Goal: Task Accomplishment & Management: Use online tool/utility

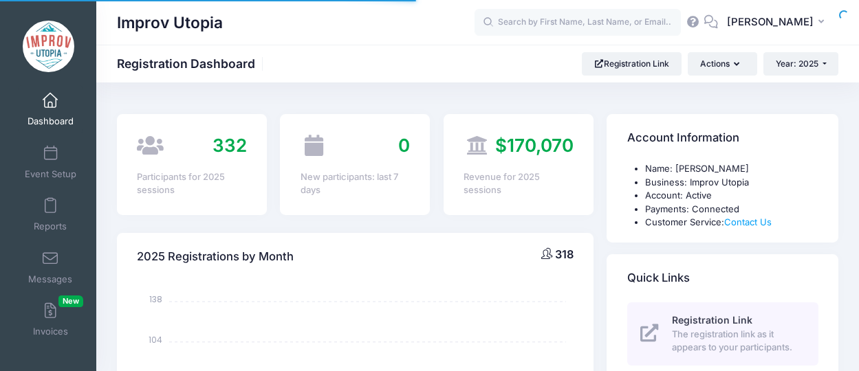
select select
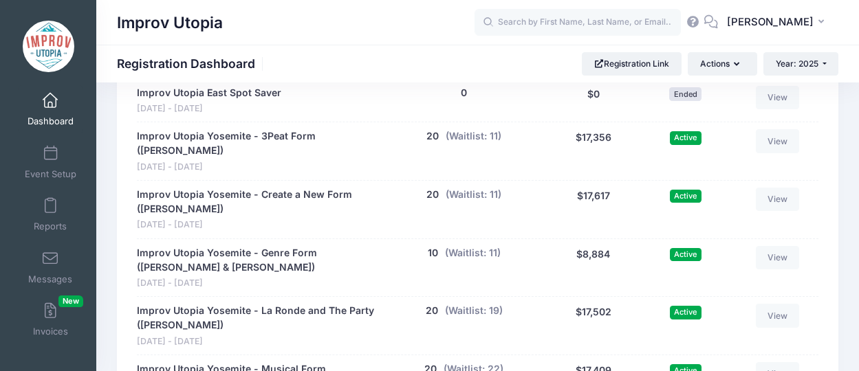
scroll to position [952, 0]
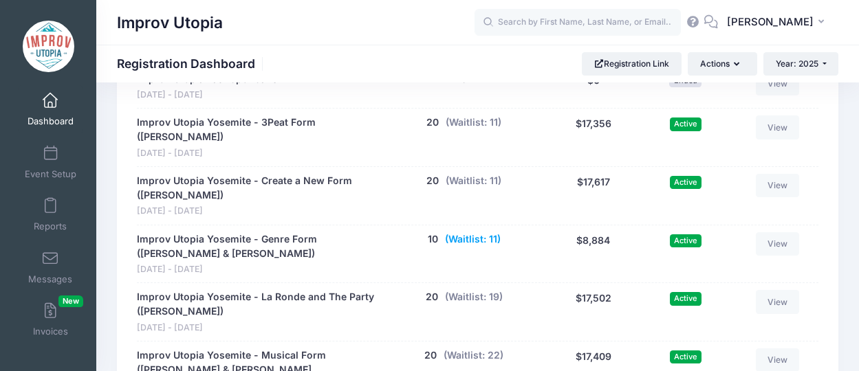
click at [475, 232] on button "(Waitlist: 11)" at bounding box center [473, 239] width 56 height 14
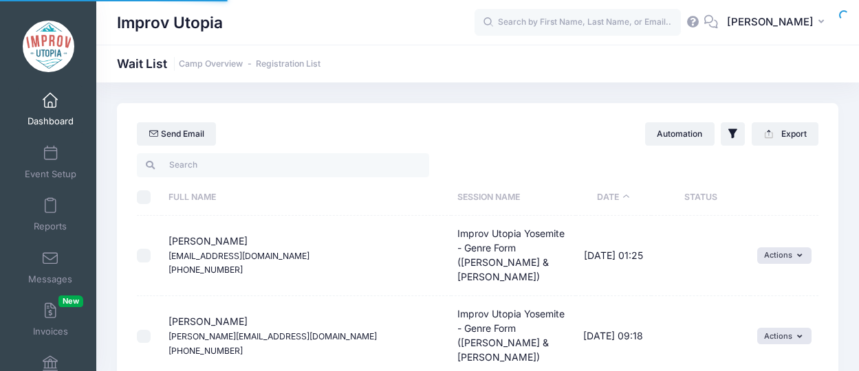
select select "50"
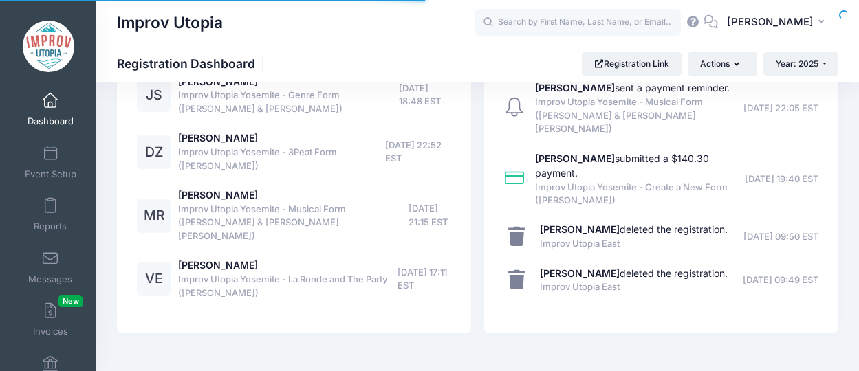
select select
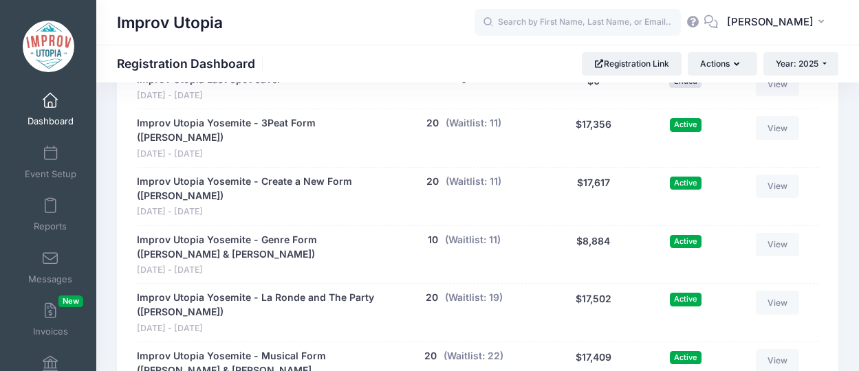
scroll to position [984, 0]
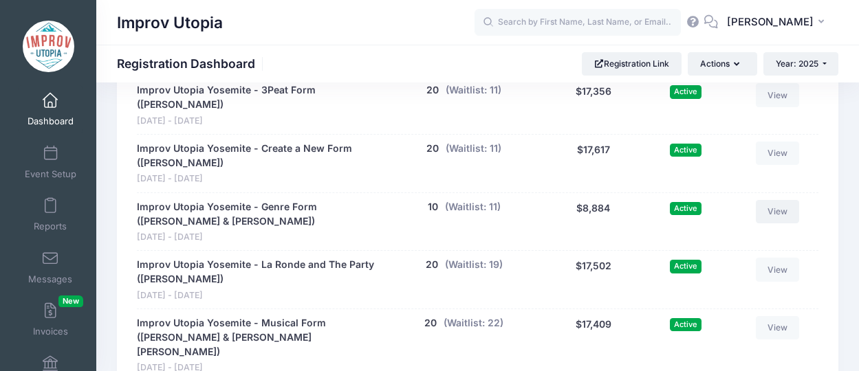
click at [783, 202] on link "View" at bounding box center [778, 211] width 44 height 23
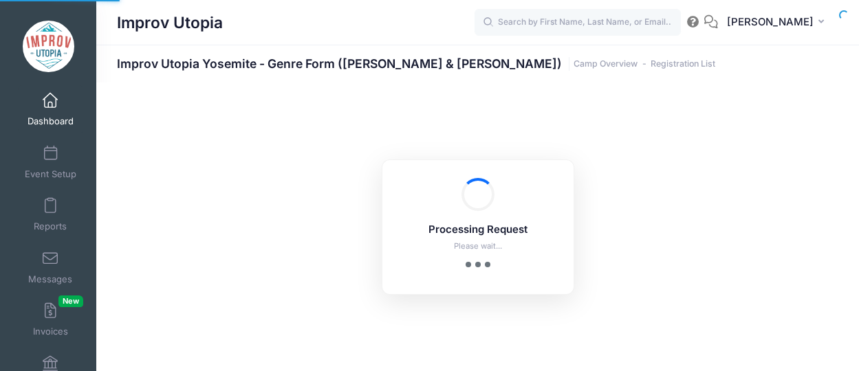
select select "10"
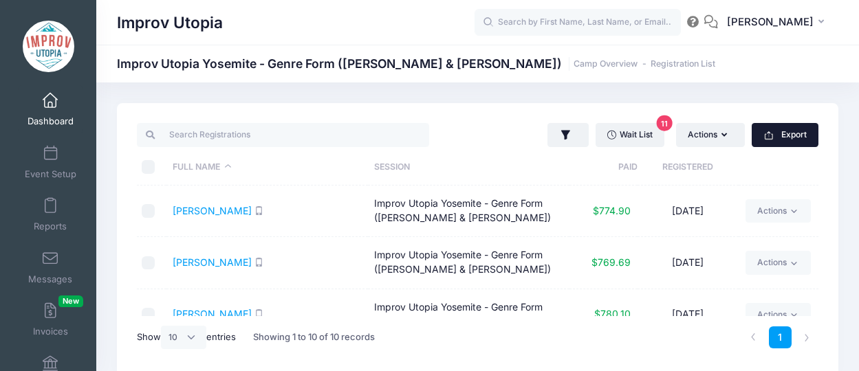
click at [781, 140] on button "Export" at bounding box center [785, 134] width 67 height 23
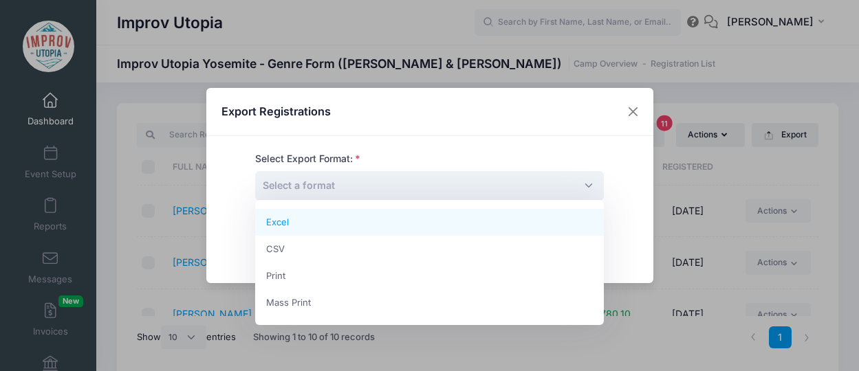
click at [440, 181] on span "Select a format" at bounding box center [429, 186] width 349 height 30
select select "excel"
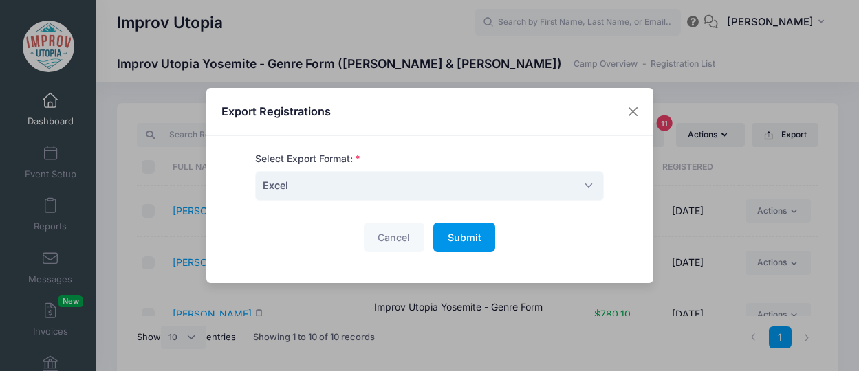
click at [464, 241] on span "Submit" at bounding box center [465, 238] width 34 height 12
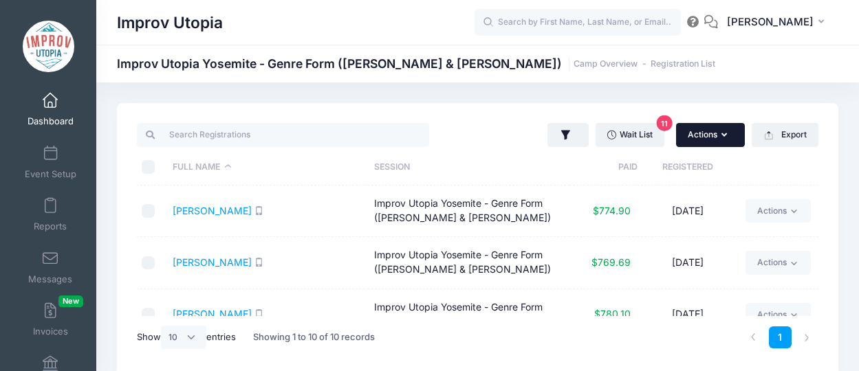
click at [708, 138] on button "Actions" at bounding box center [710, 134] width 69 height 23
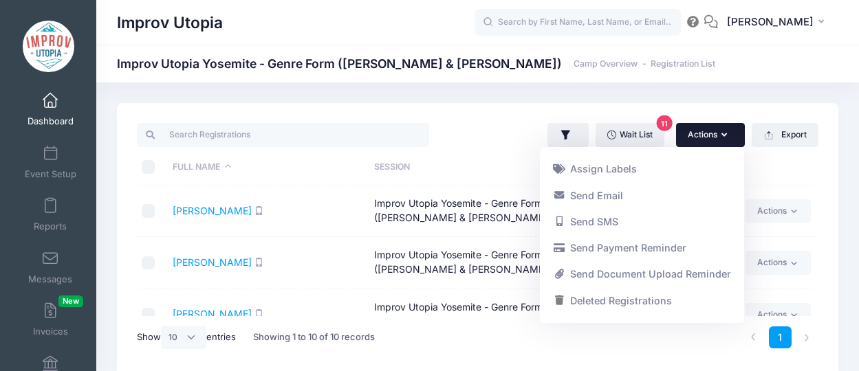
click at [710, 124] on button "Actions" at bounding box center [710, 134] width 69 height 23
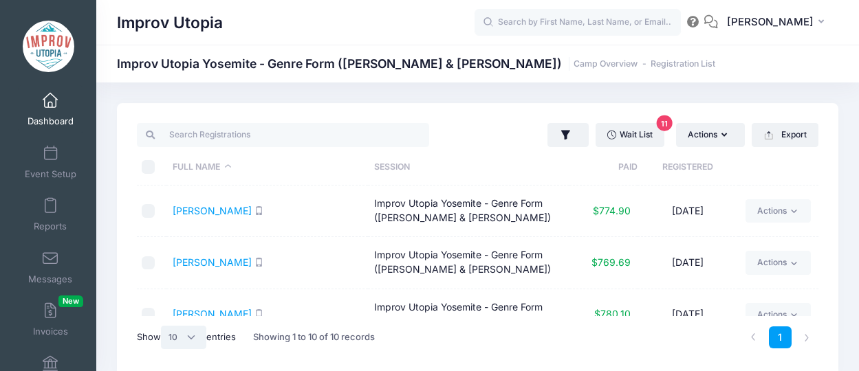
select select "50"
click at [144, 207] on input "checkbox" at bounding box center [149, 211] width 14 height 14
checkbox input "true"
click at [144, 258] on input "checkbox" at bounding box center [149, 264] width 14 height 14
checkbox input "true"
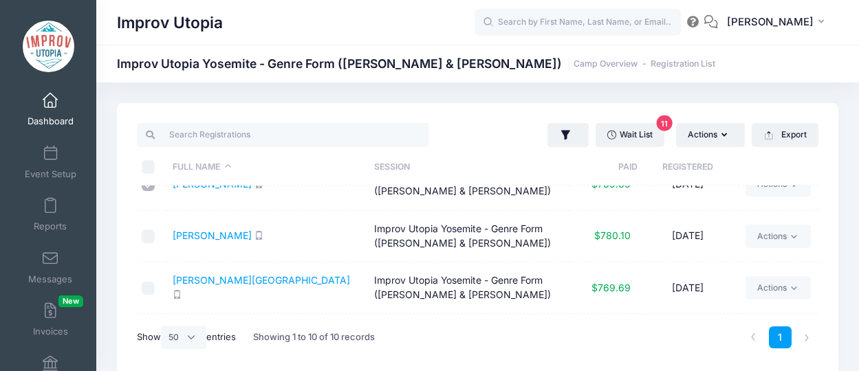
scroll to position [80, 0]
click at [144, 234] on input "checkbox" at bounding box center [149, 235] width 14 height 14
checkbox input "true"
click at [149, 287] on input "checkbox" at bounding box center [149, 288] width 14 height 14
checkbox input "true"
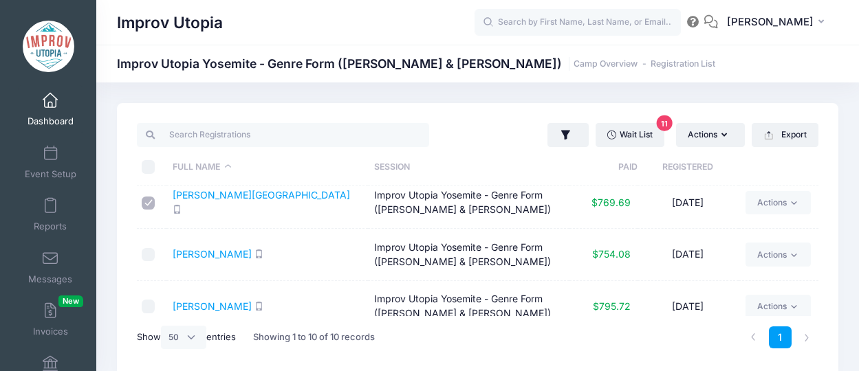
scroll to position [169, 0]
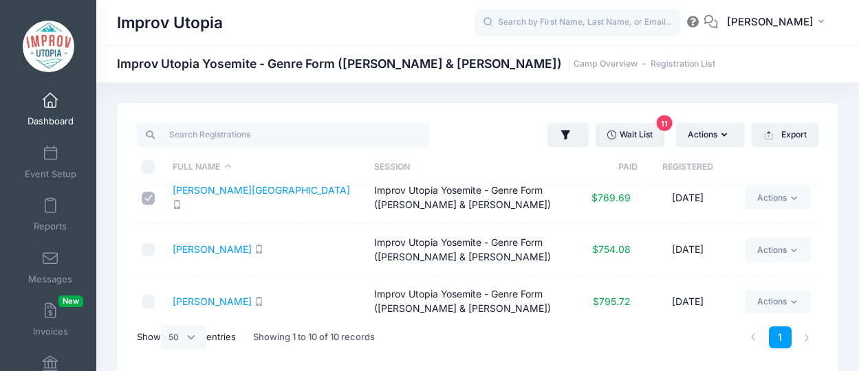
click at [143, 243] on input "checkbox" at bounding box center [149, 250] width 14 height 14
checkbox input "true"
click at [145, 300] on input "checkbox" at bounding box center [149, 302] width 14 height 14
checkbox input "true"
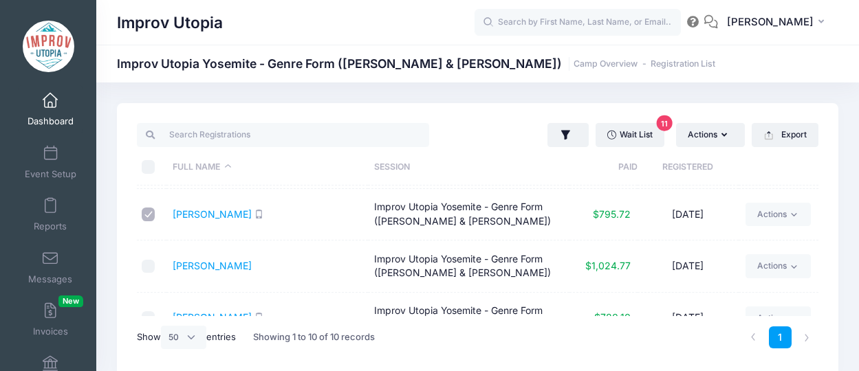
scroll to position [263, 0]
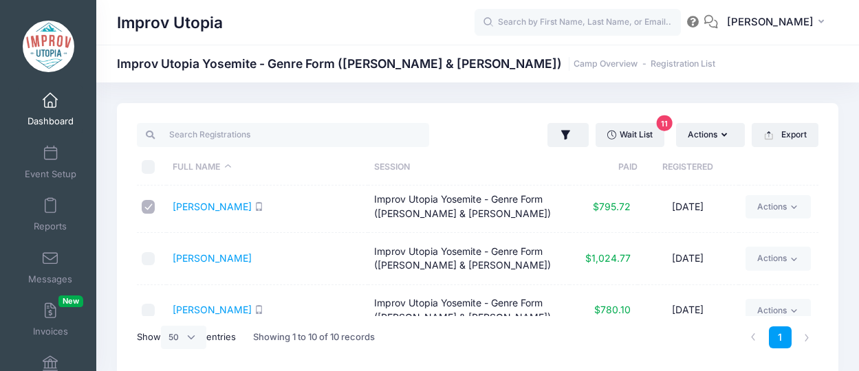
click at [148, 254] on input "checkbox" at bounding box center [149, 259] width 14 height 14
checkbox input "true"
click at [154, 307] on div at bounding box center [151, 311] width 18 height 14
click at [151, 305] on input "checkbox" at bounding box center [149, 311] width 14 height 14
checkbox input "true"
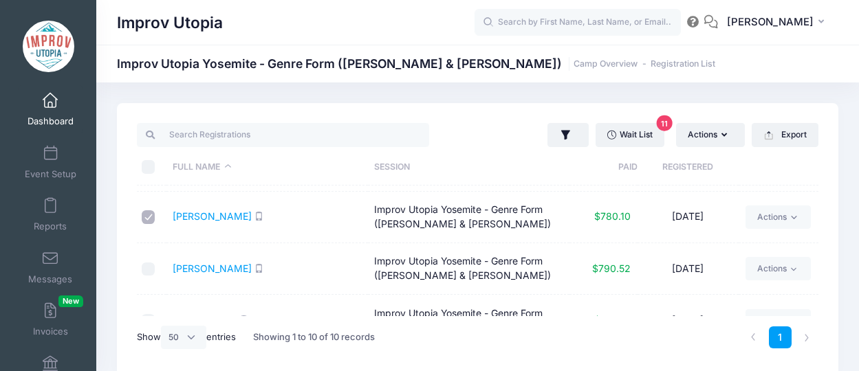
scroll to position [367, 0]
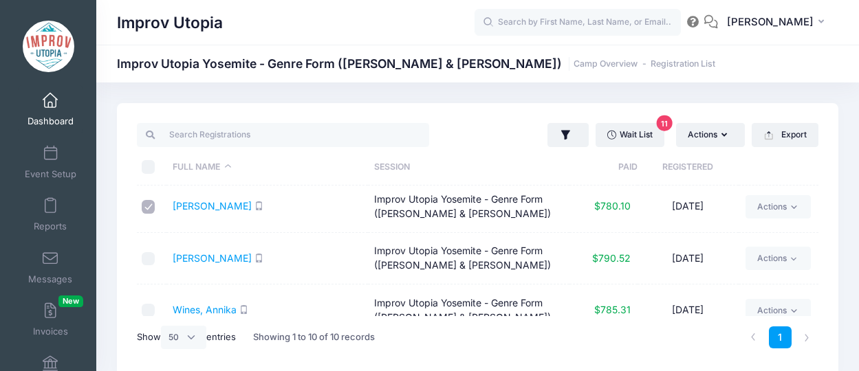
click at [144, 252] on input "checkbox" at bounding box center [149, 259] width 14 height 14
checkbox input "true"
click at [145, 304] on input "checkbox" at bounding box center [149, 311] width 14 height 14
checkbox input "true"
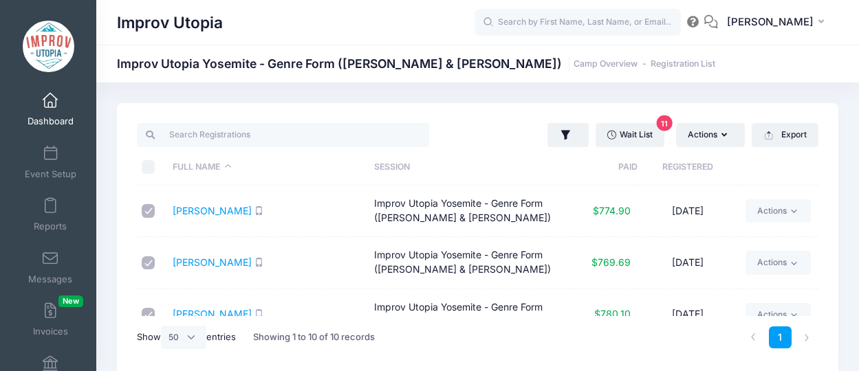
scroll to position [0, 0]
click at [224, 207] on link "Cumiskey, Ciara" at bounding box center [212, 211] width 79 height 12
click at [52, 214] on link "Reports" at bounding box center [50, 215] width 65 height 48
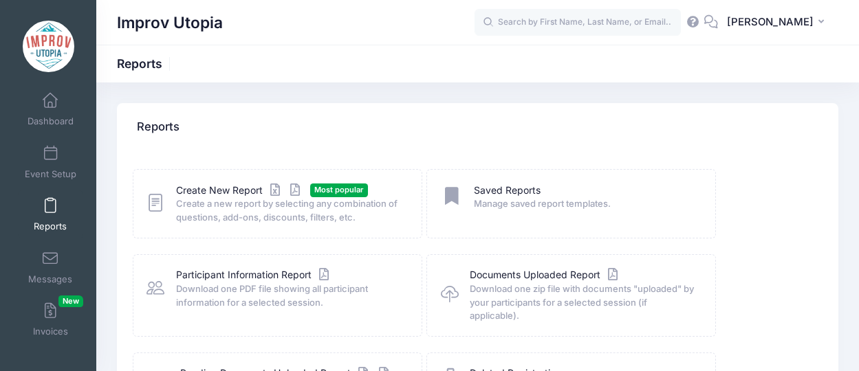
click at [158, 203] on icon at bounding box center [156, 203] width 18 height 21
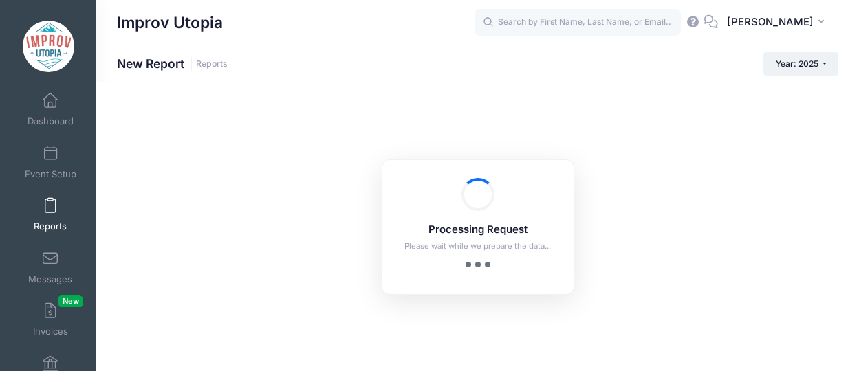
checkbox input "true"
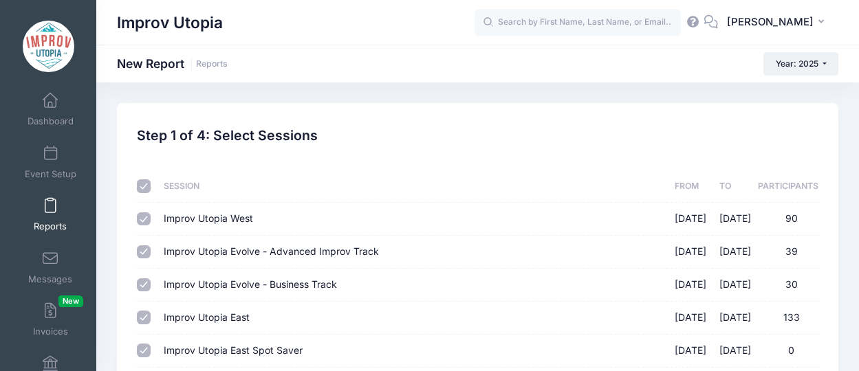
click at [139, 183] on input "checkbox" at bounding box center [144, 187] width 14 height 14
checkbox input "false"
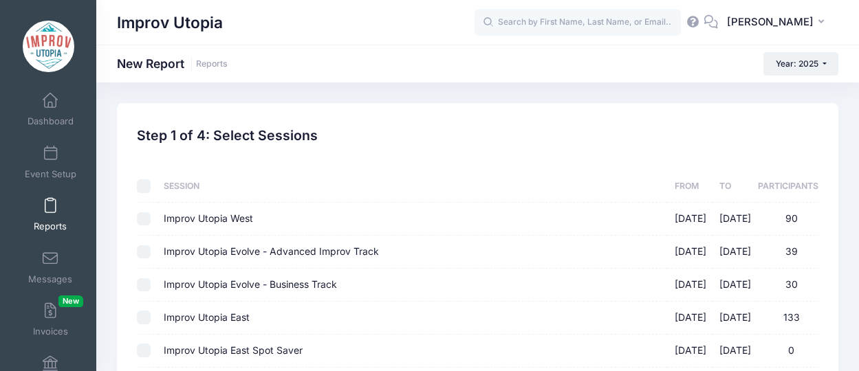
checkbox input "false"
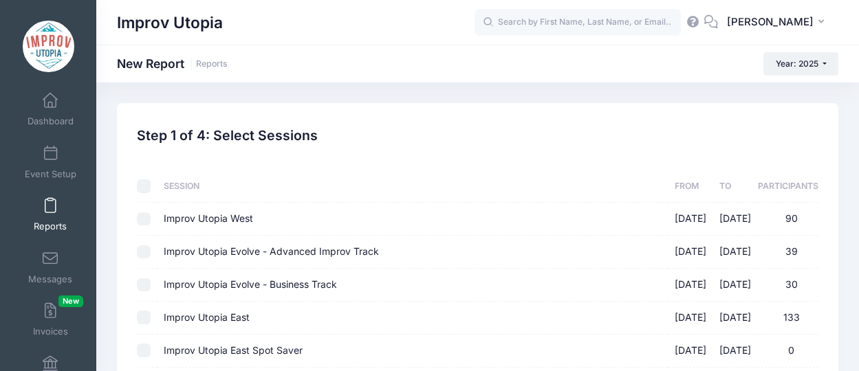
checkbox input "false"
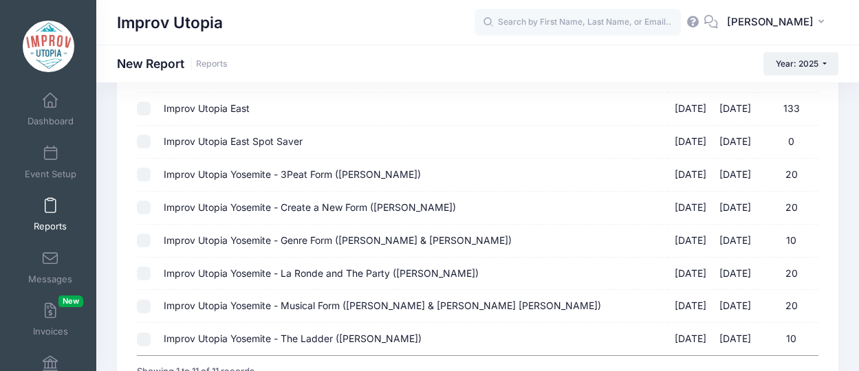
scroll to position [211, 0]
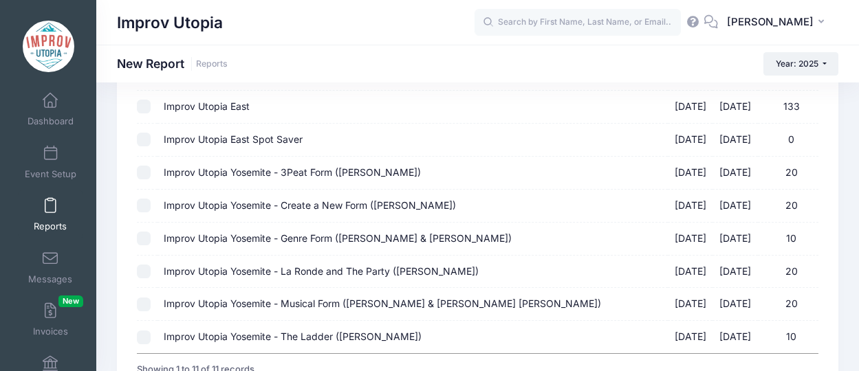
click at [139, 232] on input "Improv Utopia Yosemite - Genre Form ([PERSON_NAME] & [PERSON_NAME]) [DATE] - [D…" at bounding box center [144, 239] width 14 height 14
checkbox input "true"
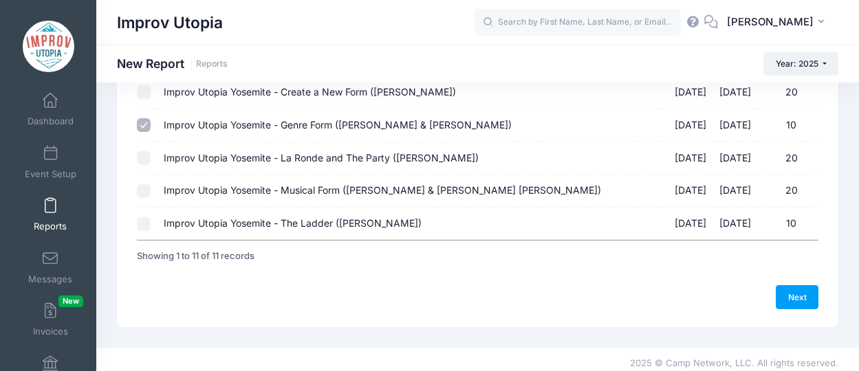
scroll to position [324, 0]
click at [792, 287] on link "Next" at bounding box center [797, 297] width 43 height 23
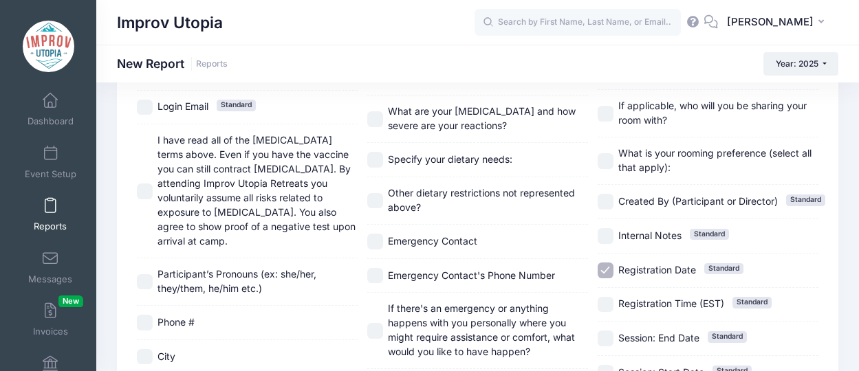
scroll to position [279, 1]
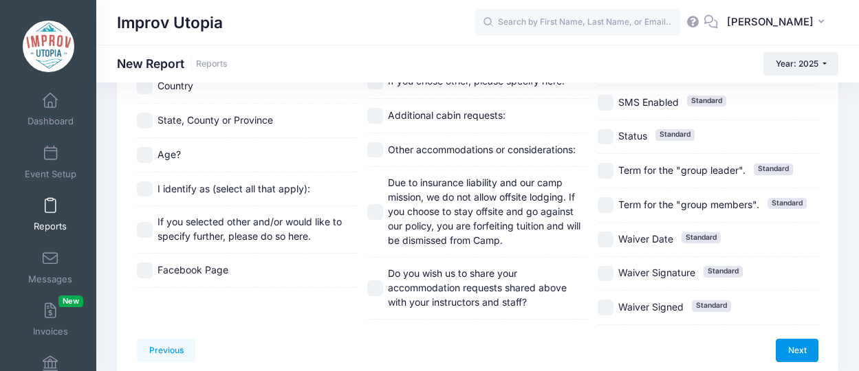
click at [794, 339] on link "Next" at bounding box center [797, 350] width 43 height 23
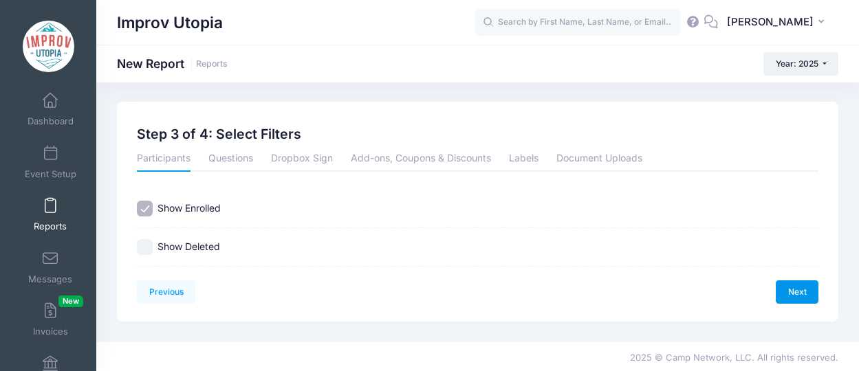
scroll to position [0, 0]
click at [792, 294] on link "Next" at bounding box center [797, 293] width 43 height 23
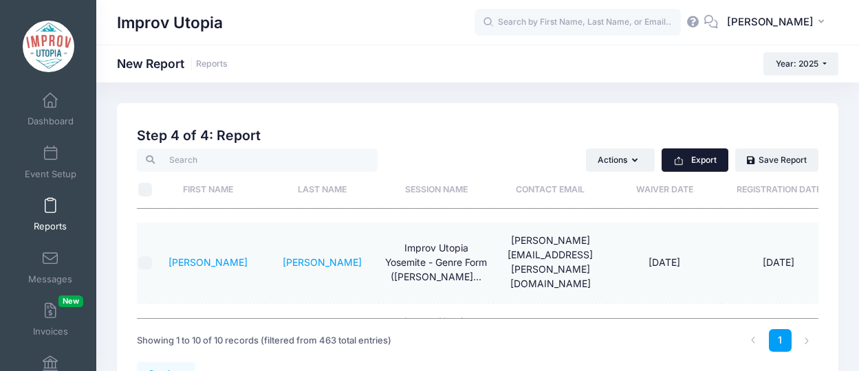
click at [713, 164] on button "Export" at bounding box center [695, 160] width 67 height 23
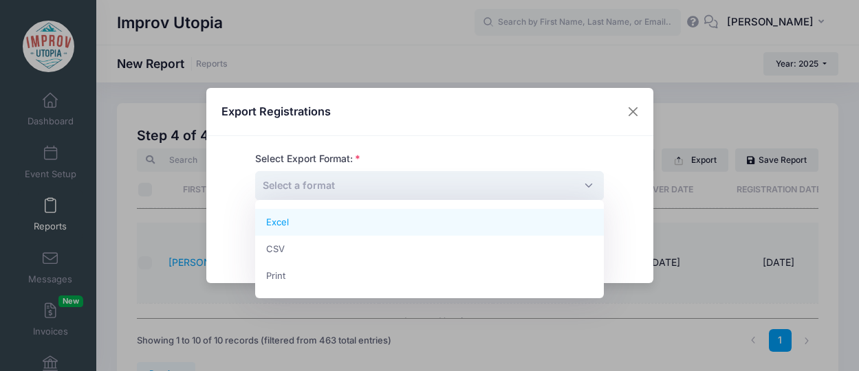
click at [477, 193] on span "Select a format" at bounding box center [429, 186] width 349 height 30
select select "excel"
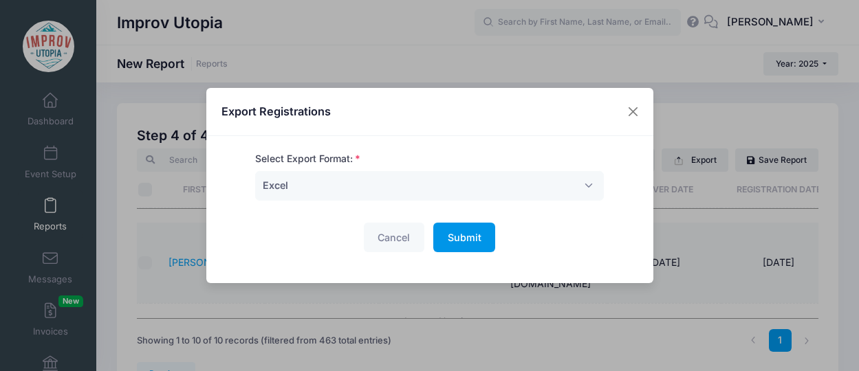
click at [453, 233] on span "Submit" at bounding box center [465, 238] width 34 height 12
